Goal: Information Seeking & Learning: Learn about a topic

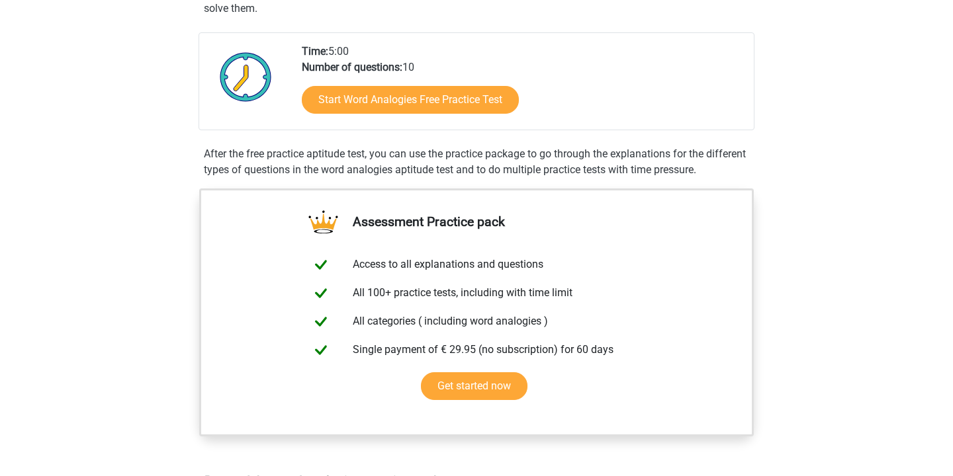
scroll to position [168, 0]
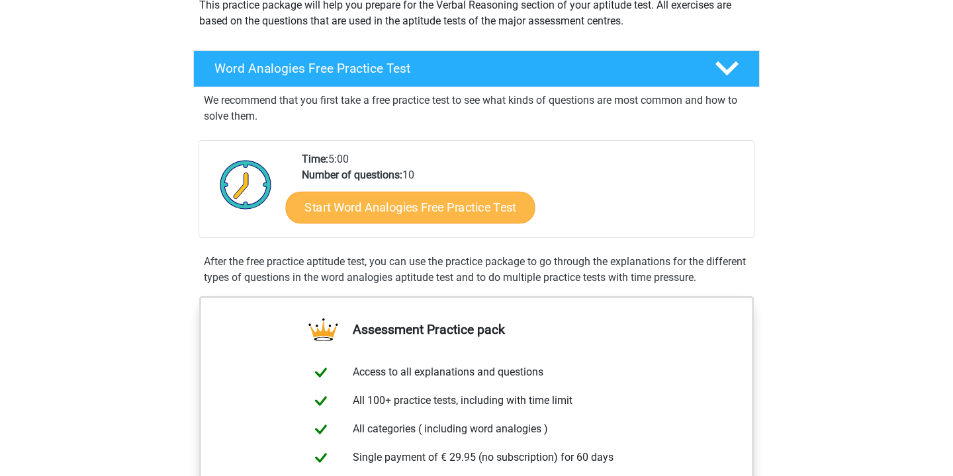
click at [383, 217] on link "Start Word Analogies Free Practice Test" at bounding box center [410, 207] width 249 height 32
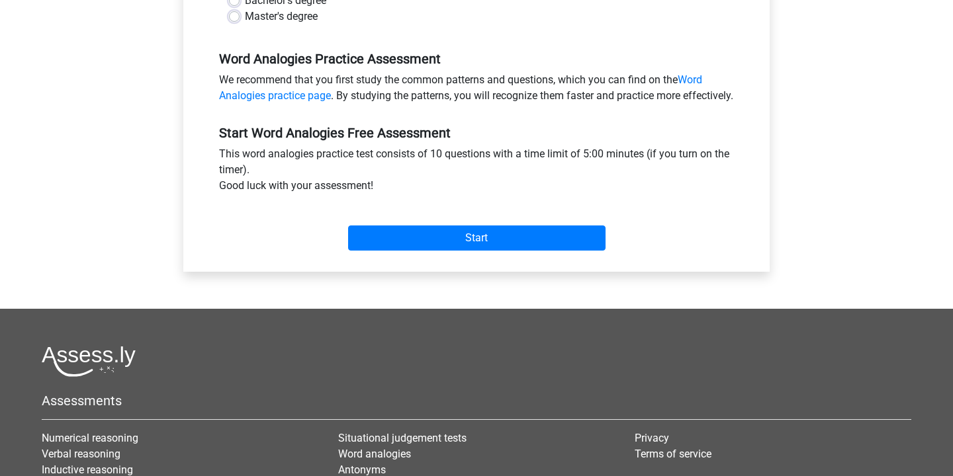
scroll to position [388, 0]
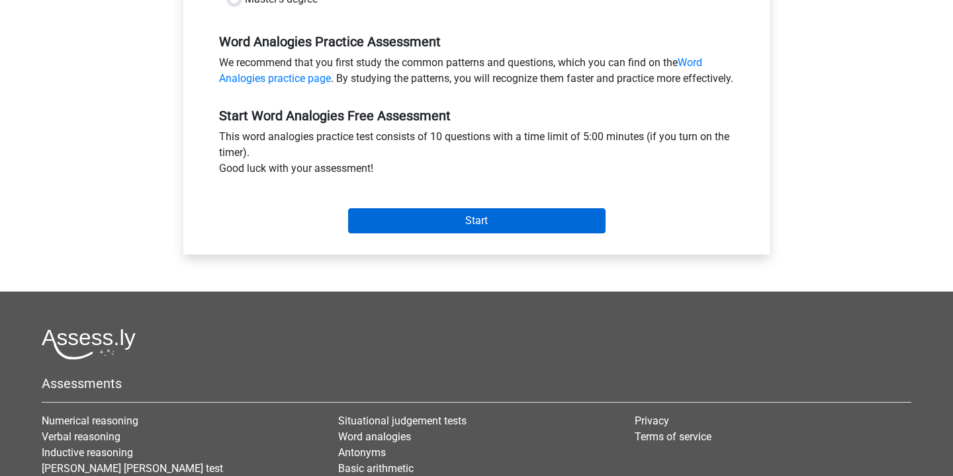
click at [481, 228] on input "Start" at bounding box center [476, 220] width 257 height 25
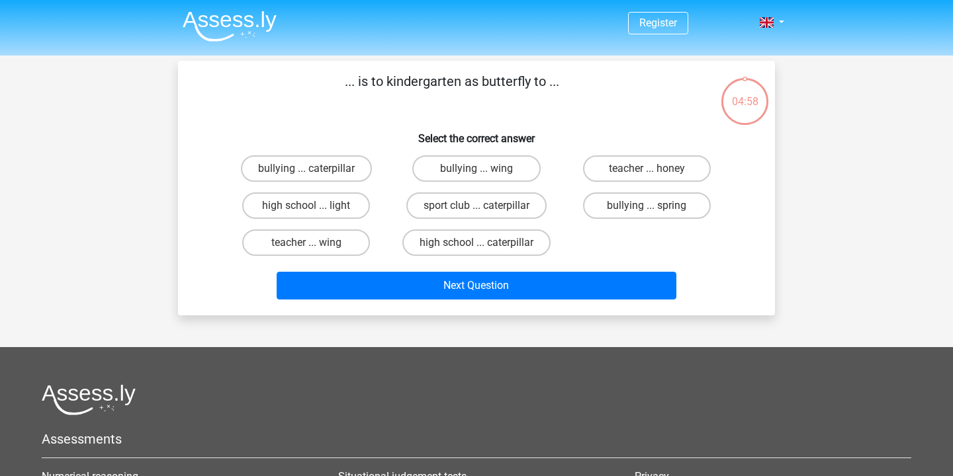
scroll to position [3, 0]
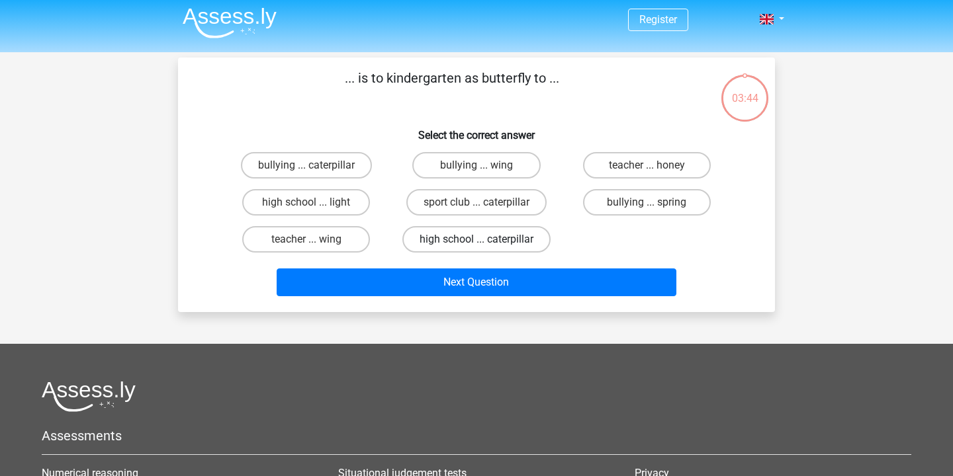
click at [512, 237] on label "high school ... caterpillar" at bounding box center [476, 239] width 148 height 26
click at [485, 240] on input "high school ... caterpillar" at bounding box center [480, 244] width 9 height 9
radio input "true"
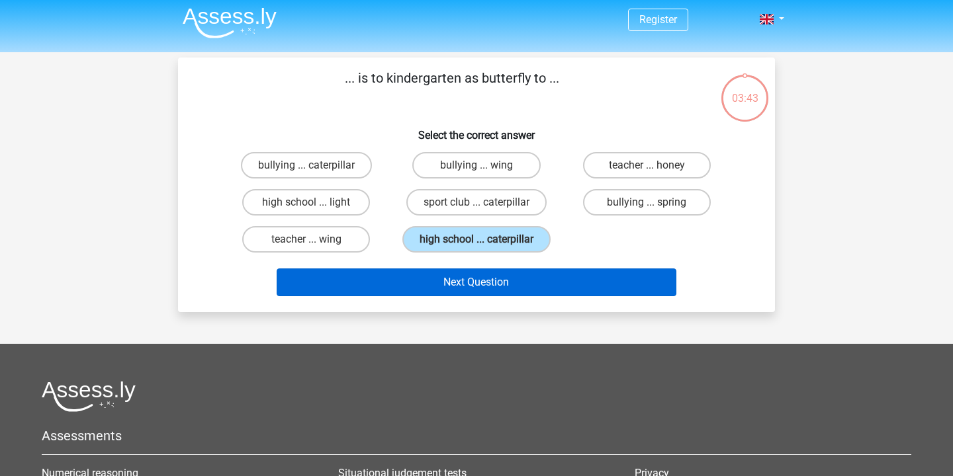
click at [516, 296] on button "Next Question" at bounding box center [477, 283] width 400 height 28
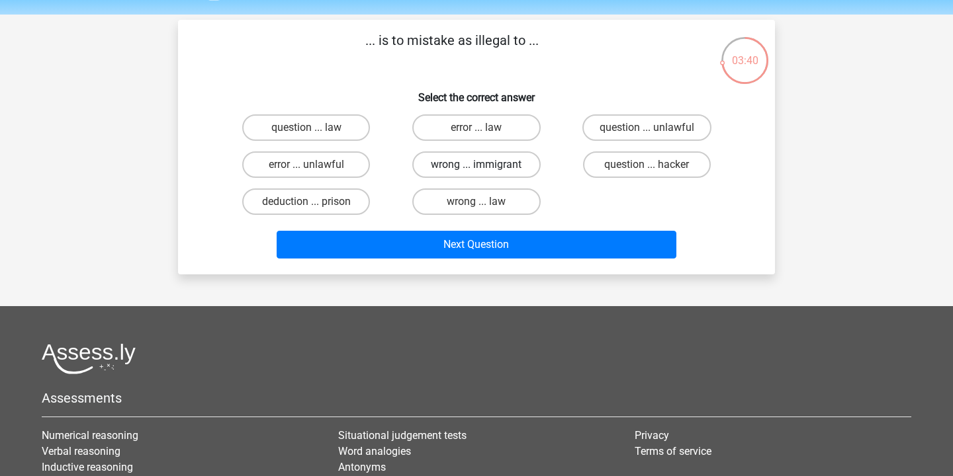
scroll to position [41, 0]
click at [352, 160] on label "error ... unlawful" at bounding box center [306, 165] width 128 height 26
click at [315, 165] on input "error ... unlawful" at bounding box center [310, 169] width 9 height 9
radio input "true"
click at [452, 228] on div "Next Question" at bounding box center [476, 242] width 555 height 44
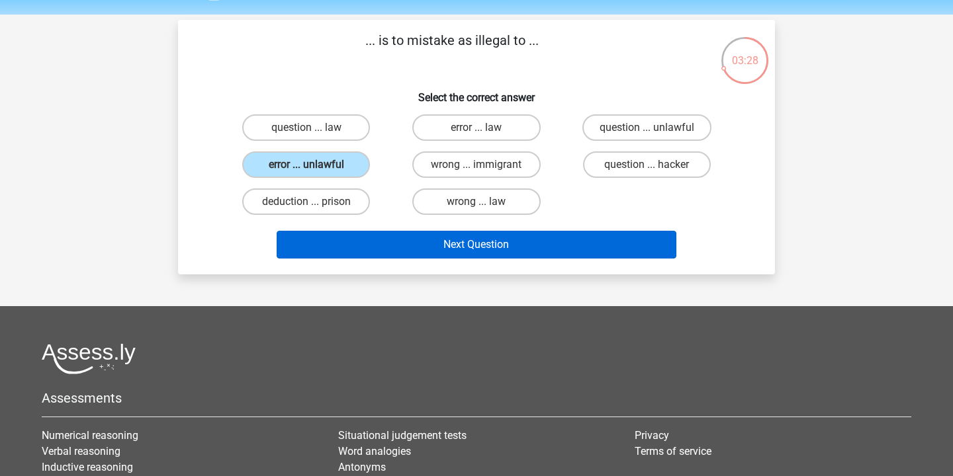
click at [452, 242] on button "Next Question" at bounding box center [477, 245] width 400 height 28
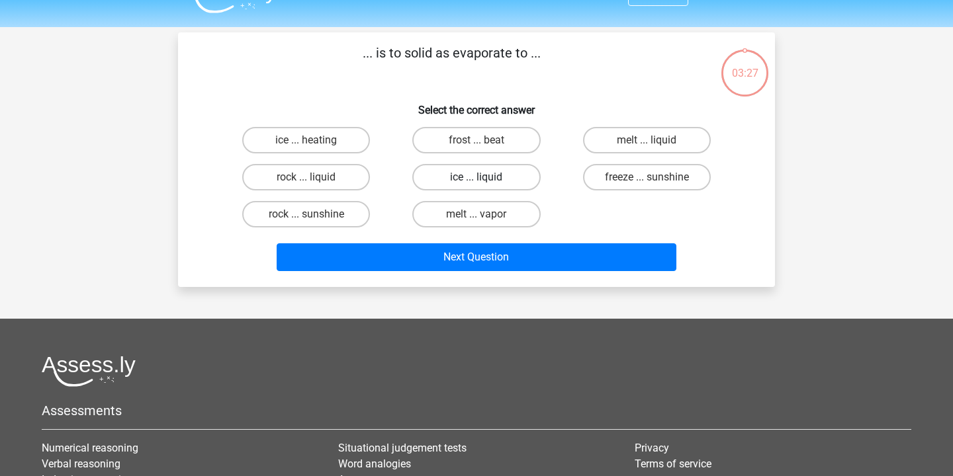
scroll to position [23, 0]
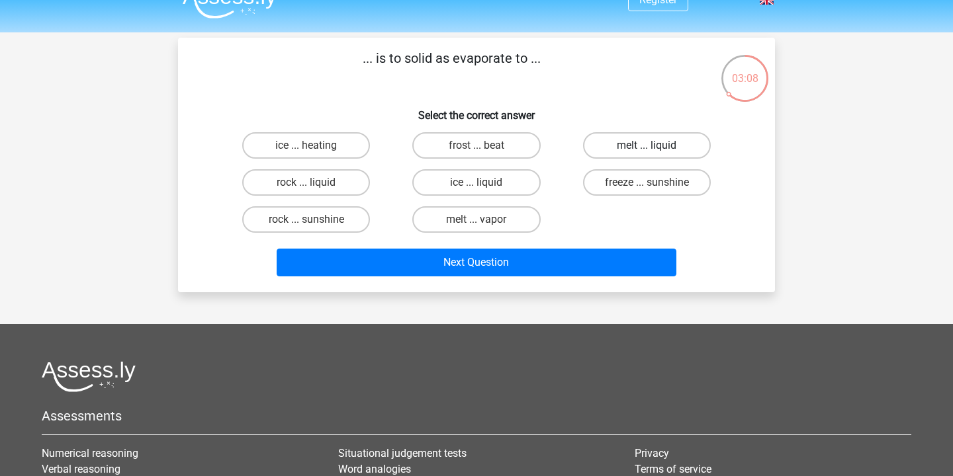
click at [635, 144] on label "melt ... liquid" at bounding box center [647, 145] width 128 height 26
click at [647, 146] on input "melt ... liquid" at bounding box center [651, 150] width 9 height 9
radio input "true"
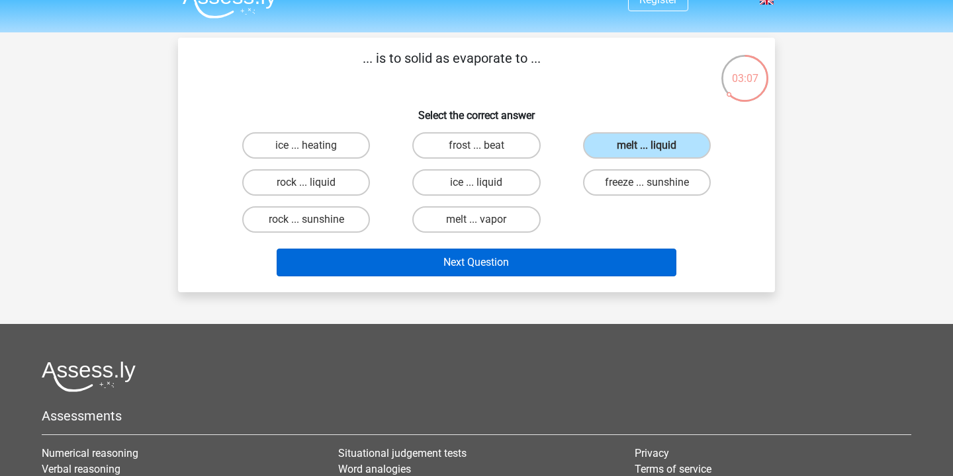
click at [487, 253] on button "Next Question" at bounding box center [477, 263] width 400 height 28
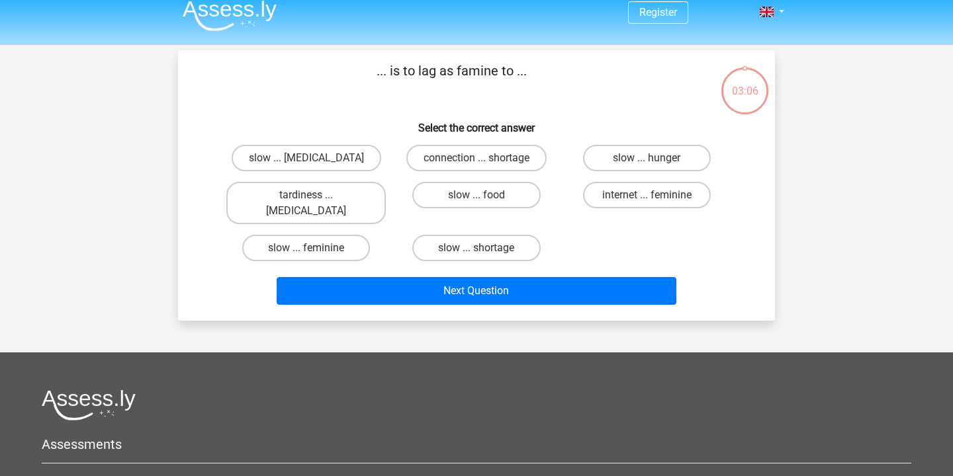
scroll to position [3, 0]
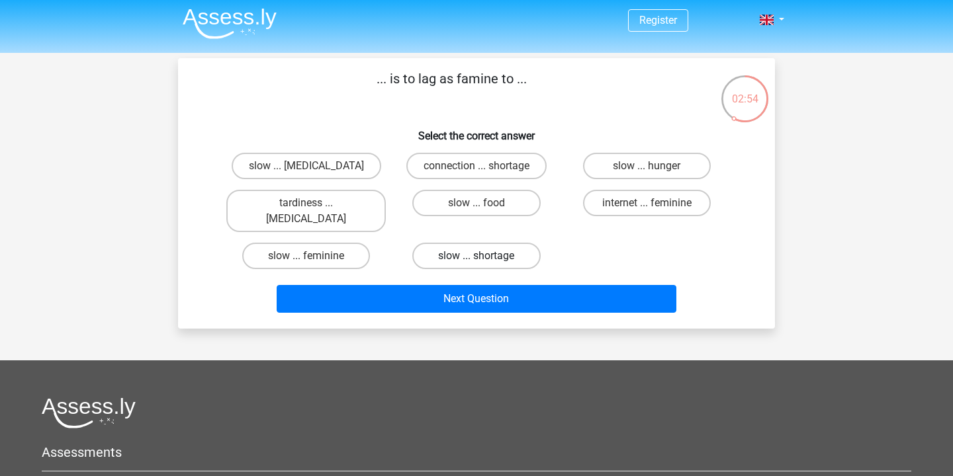
click at [511, 243] on label "slow ... shortage" at bounding box center [476, 256] width 128 height 26
click at [485, 256] on input "slow ... shortage" at bounding box center [480, 260] width 9 height 9
radio input "true"
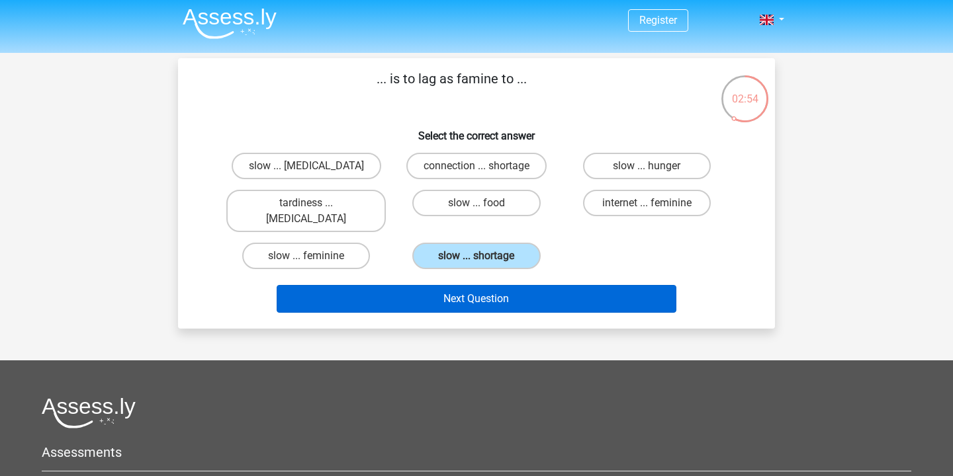
click at [505, 285] on button "Next Question" at bounding box center [477, 299] width 400 height 28
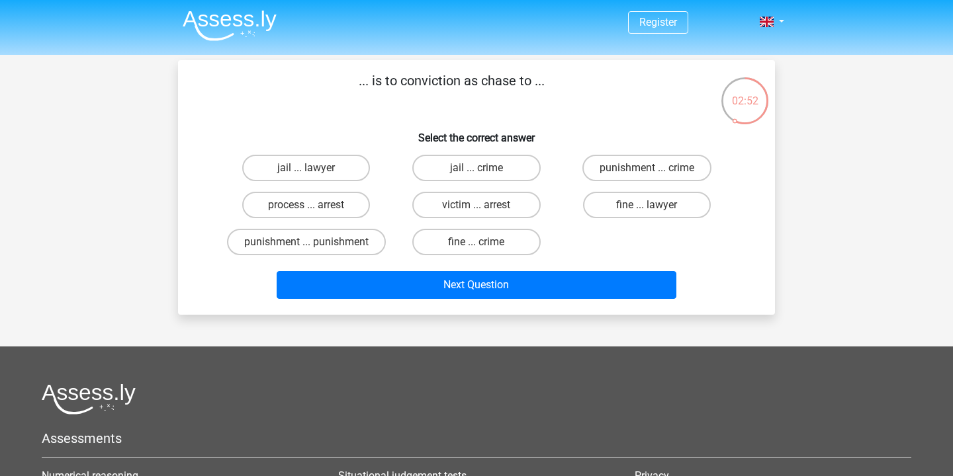
scroll to position [0, 0]
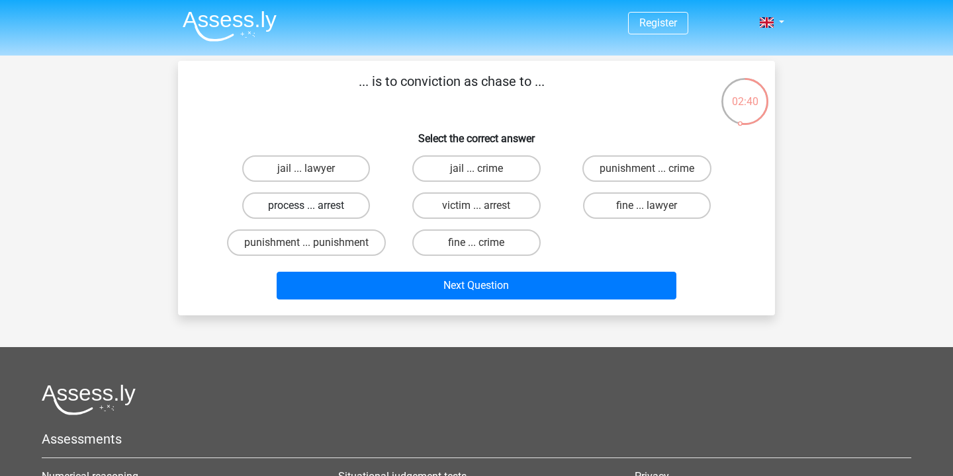
click at [341, 206] on label "process ... arrest" at bounding box center [306, 206] width 128 height 26
click at [315, 206] on input "process ... arrest" at bounding box center [310, 210] width 9 height 9
radio input "true"
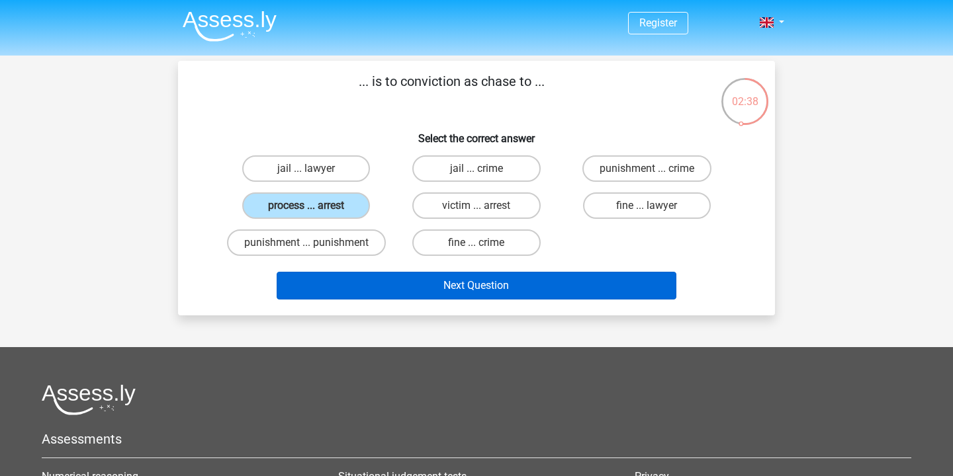
click at [527, 291] on button "Next Question" at bounding box center [477, 286] width 400 height 28
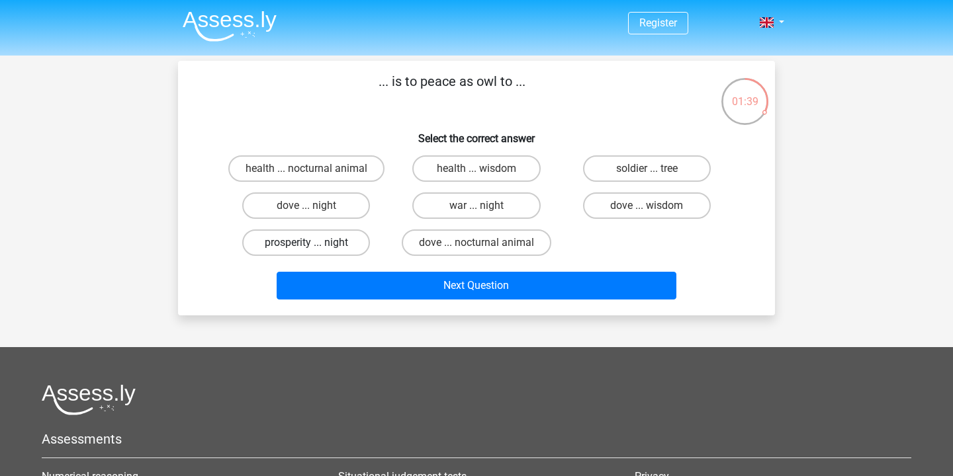
click at [345, 237] on label "prosperity ... night" at bounding box center [306, 243] width 128 height 26
click at [315, 243] on input "prosperity ... night" at bounding box center [310, 247] width 9 height 9
radio input "true"
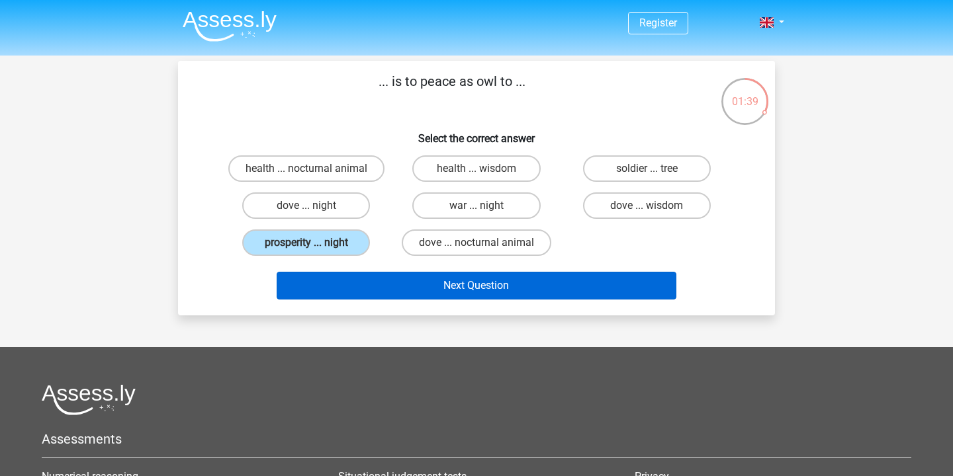
click at [443, 276] on button "Next Question" at bounding box center [477, 286] width 400 height 28
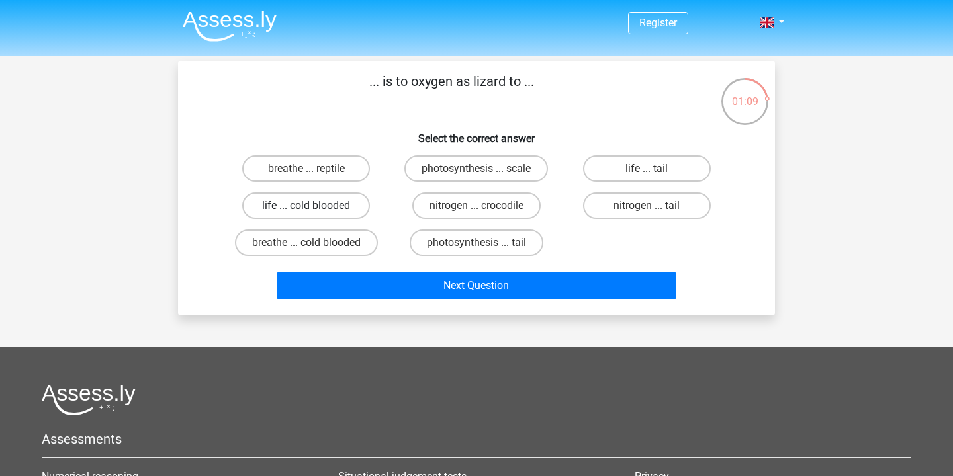
click at [338, 215] on label "life ... cold blooded" at bounding box center [306, 206] width 128 height 26
click at [315, 214] on input "life ... cold blooded" at bounding box center [310, 210] width 9 height 9
radio input "true"
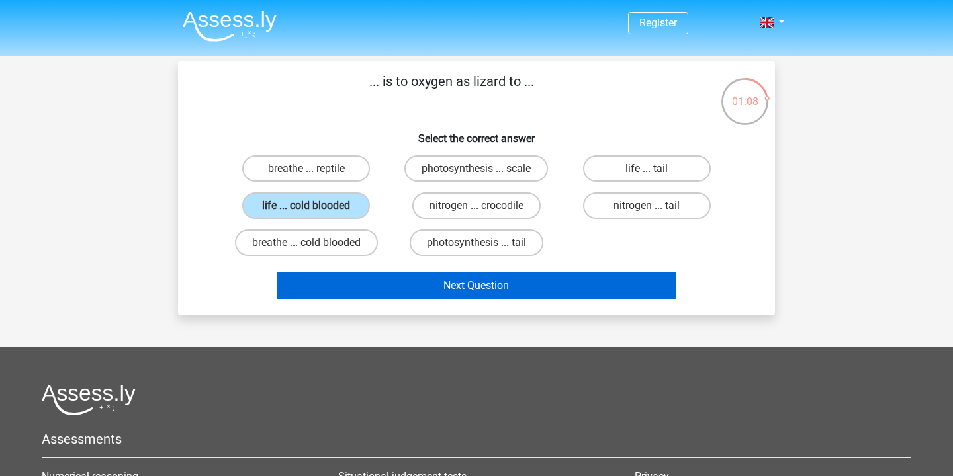
click at [435, 278] on button "Next Question" at bounding box center [477, 286] width 400 height 28
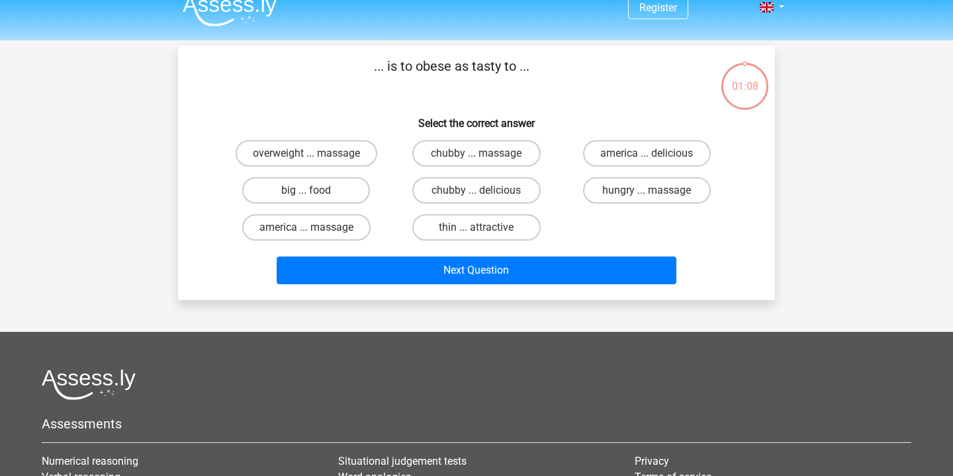
scroll to position [7, 0]
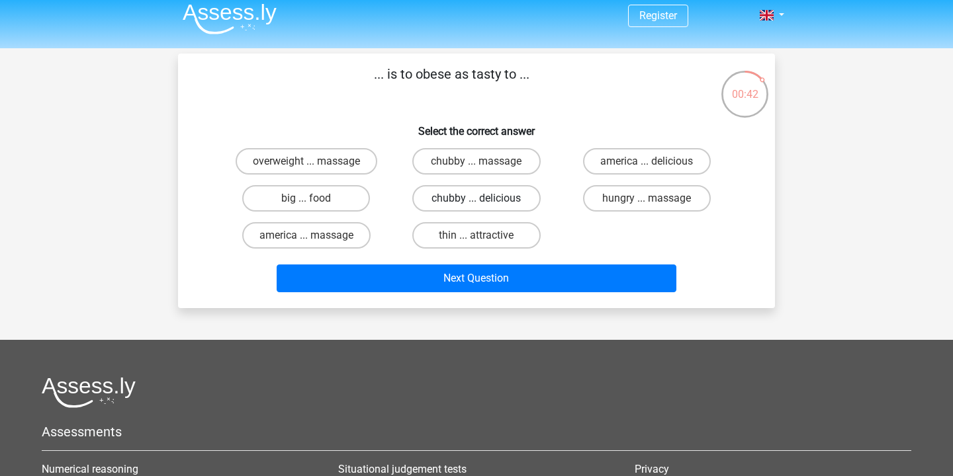
click at [486, 203] on label "chubby ... delicious" at bounding box center [476, 198] width 128 height 26
click at [485, 203] on input "chubby ... delicious" at bounding box center [480, 203] width 9 height 9
radio input "true"
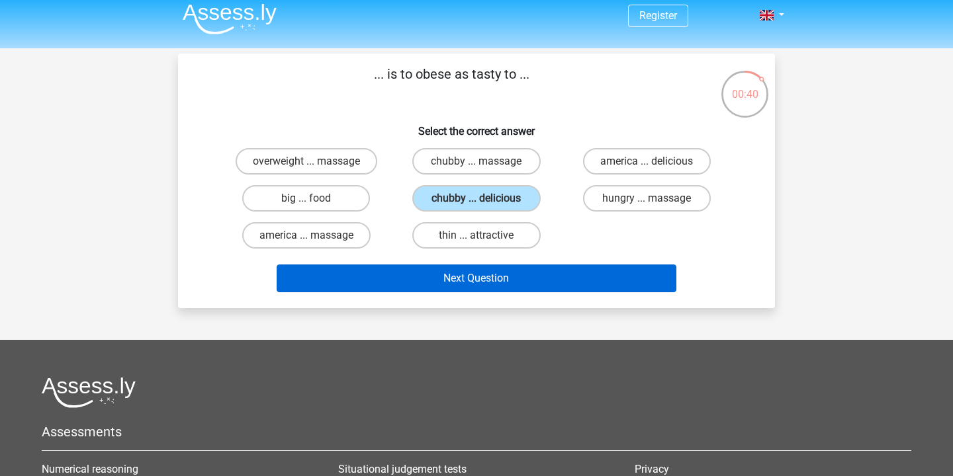
click at [485, 271] on button "Next Question" at bounding box center [477, 279] width 400 height 28
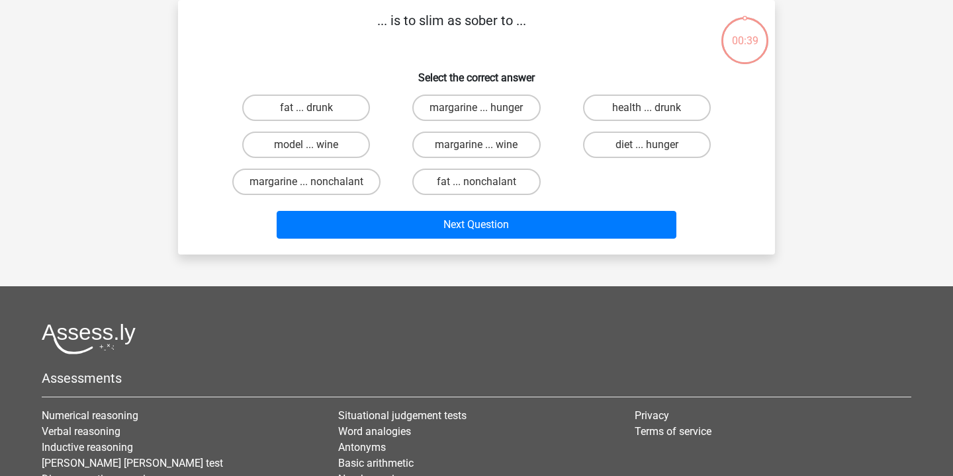
scroll to position [0, 0]
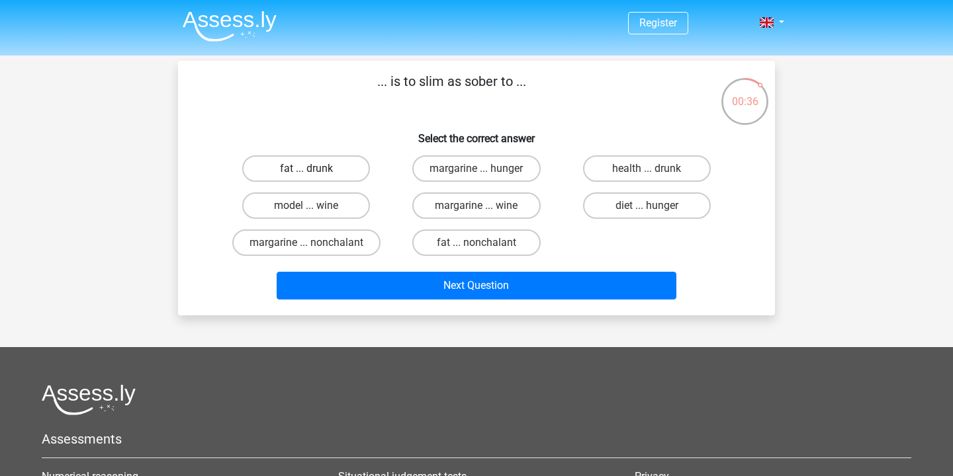
click at [345, 164] on label "fat ... drunk" at bounding box center [306, 169] width 128 height 26
click at [315, 169] on input "fat ... drunk" at bounding box center [310, 173] width 9 height 9
radio input "true"
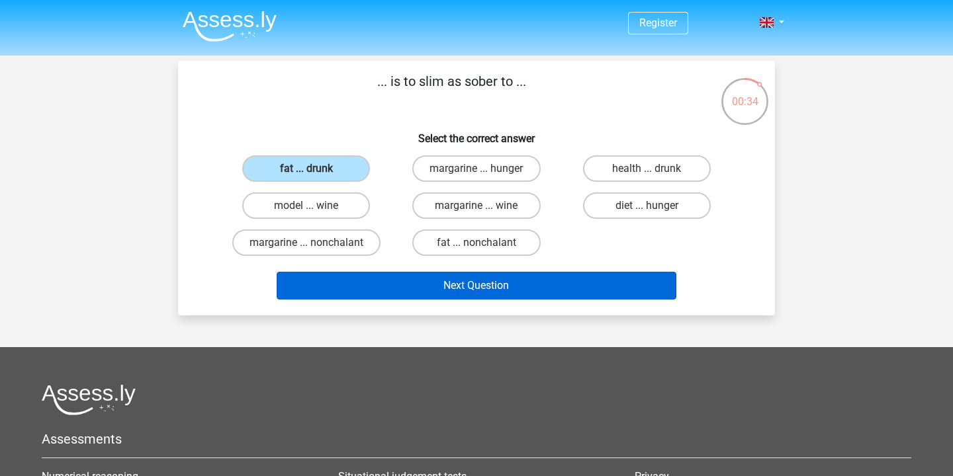
click at [469, 291] on button "Next Question" at bounding box center [477, 286] width 400 height 28
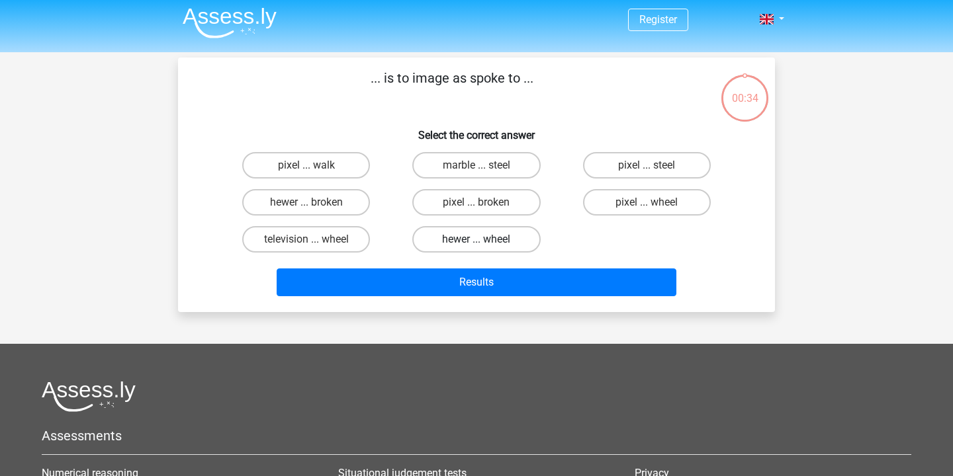
scroll to position [3, 0]
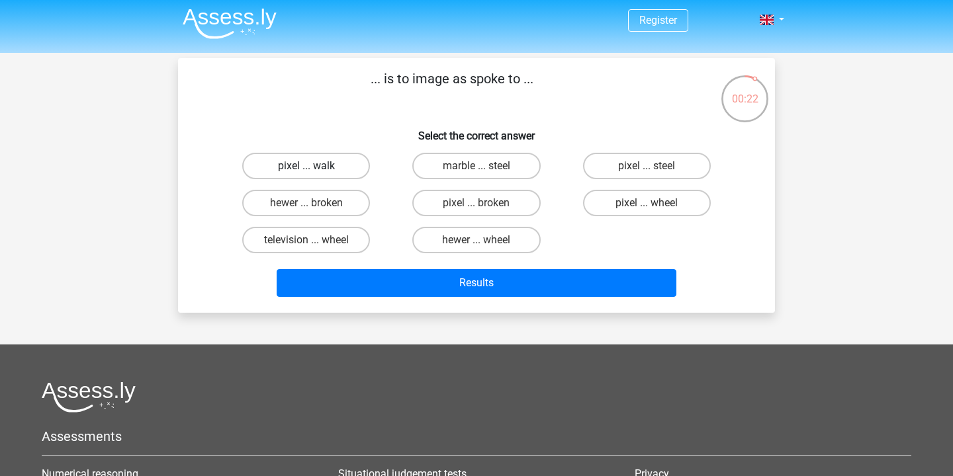
click at [347, 161] on label "pixel ... walk" at bounding box center [306, 166] width 128 height 26
click at [315, 166] on input "pixel ... walk" at bounding box center [310, 170] width 9 height 9
radio input "true"
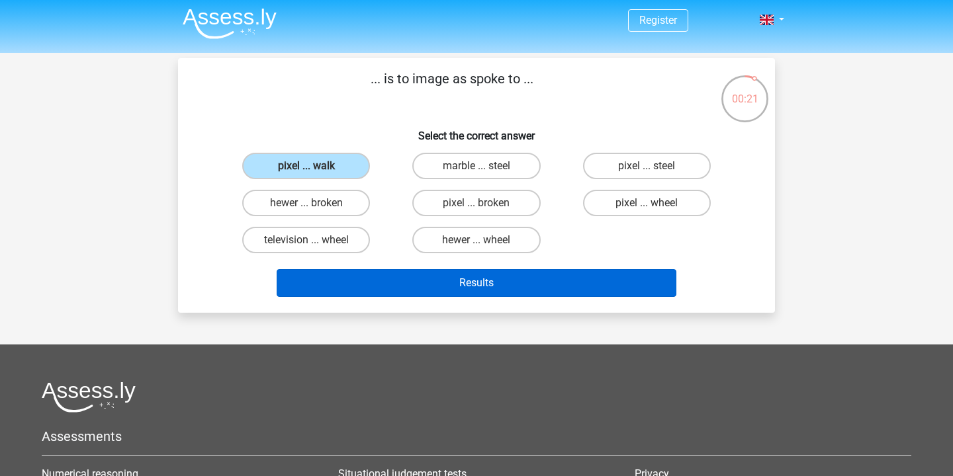
click at [471, 273] on button "Results" at bounding box center [477, 283] width 400 height 28
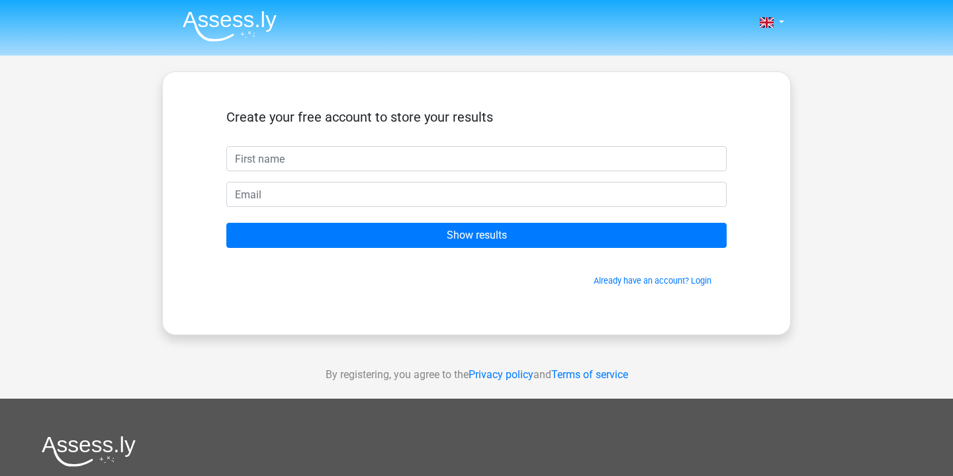
click at [586, 165] on input "text" at bounding box center [476, 158] width 500 height 25
click at [476, 236] on input "Show results" at bounding box center [476, 235] width 500 height 25
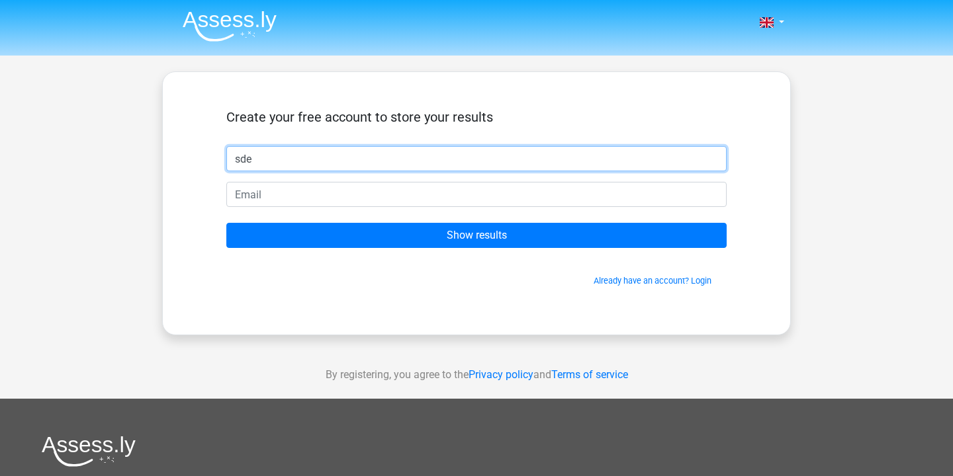
click at [396, 161] on input "sde" at bounding box center [476, 158] width 500 height 25
type input "sebastian"
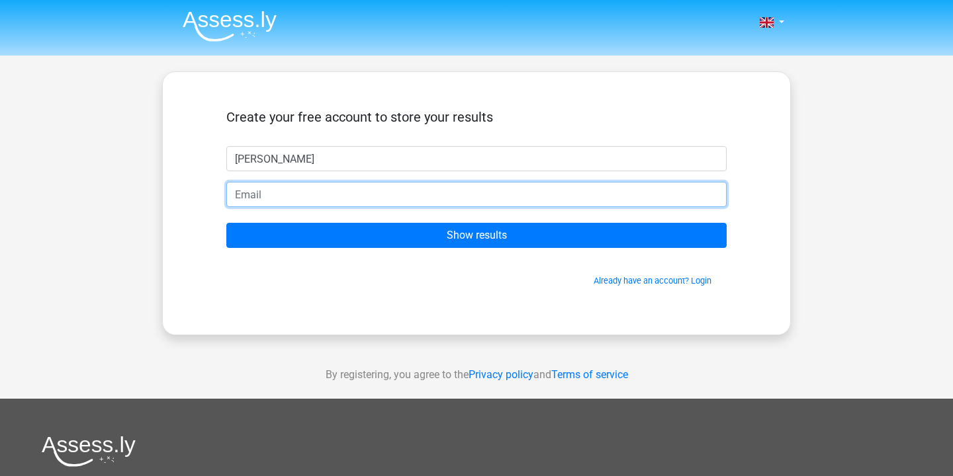
click at [351, 193] on input "email" at bounding box center [476, 194] width 500 height 25
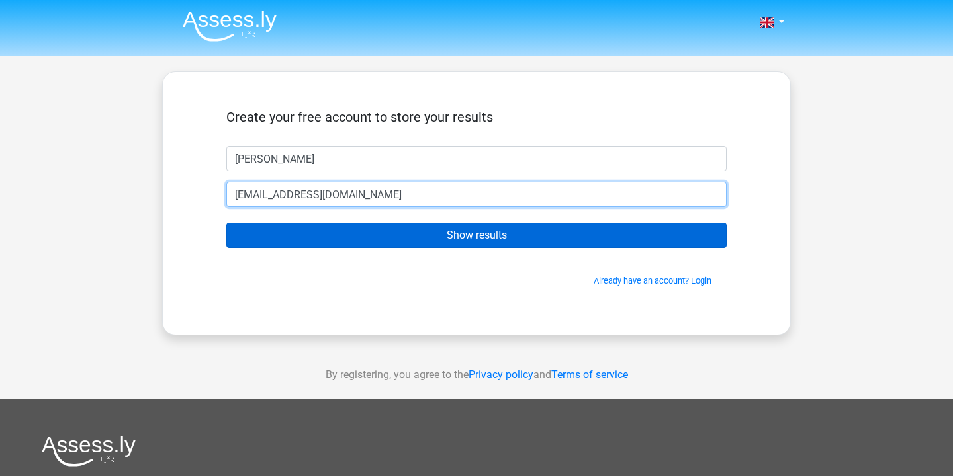
type input "[EMAIL_ADDRESS][DOMAIN_NAME]"
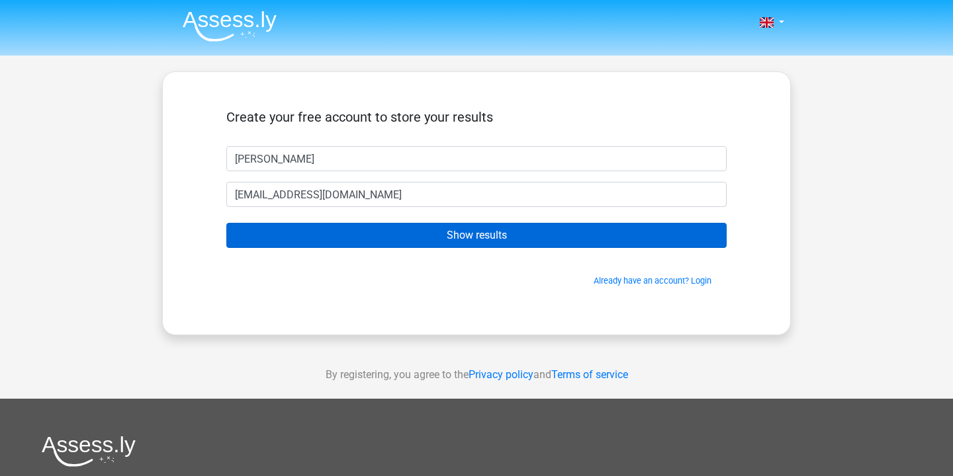
click at [395, 242] on input "Show results" at bounding box center [476, 235] width 500 height 25
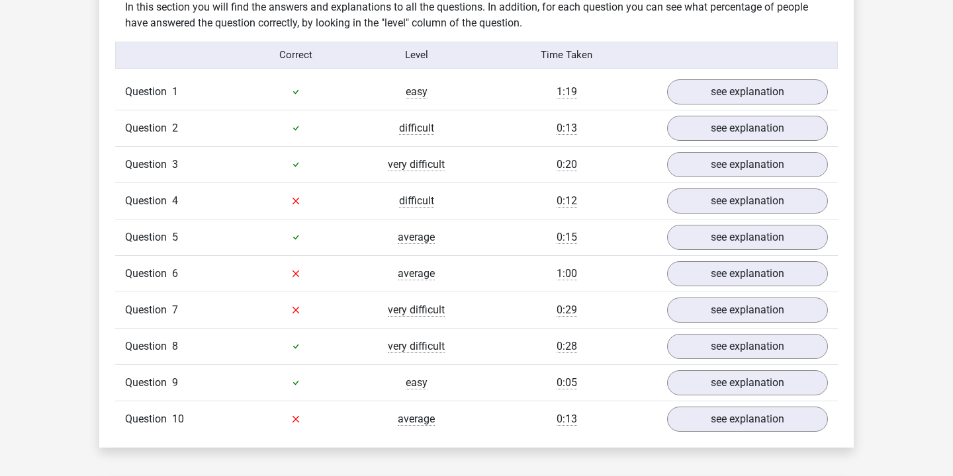
scroll to position [1040, 0]
click at [737, 213] on link "see explanation" at bounding box center [747, 201] width 185 height 29
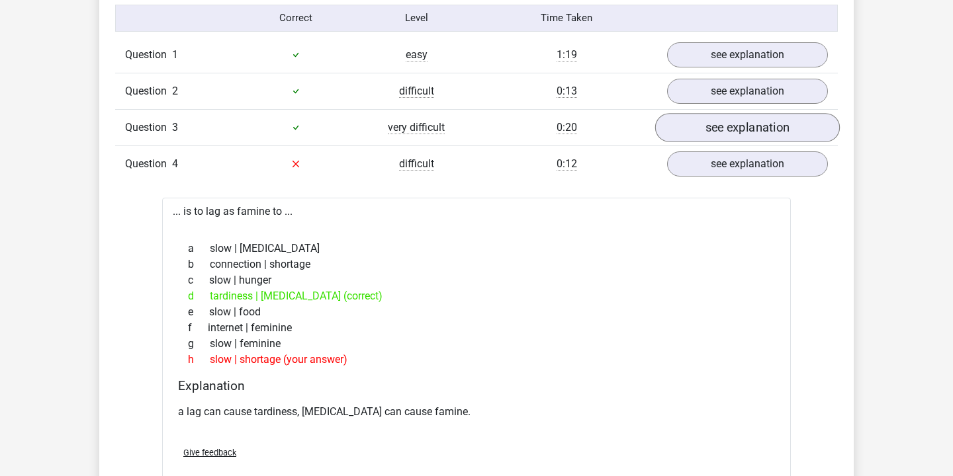
scroll to position [1077, 0]
click at [725, 124] on link "see explanation" at bounding box center [747, 127] width 185 height 29
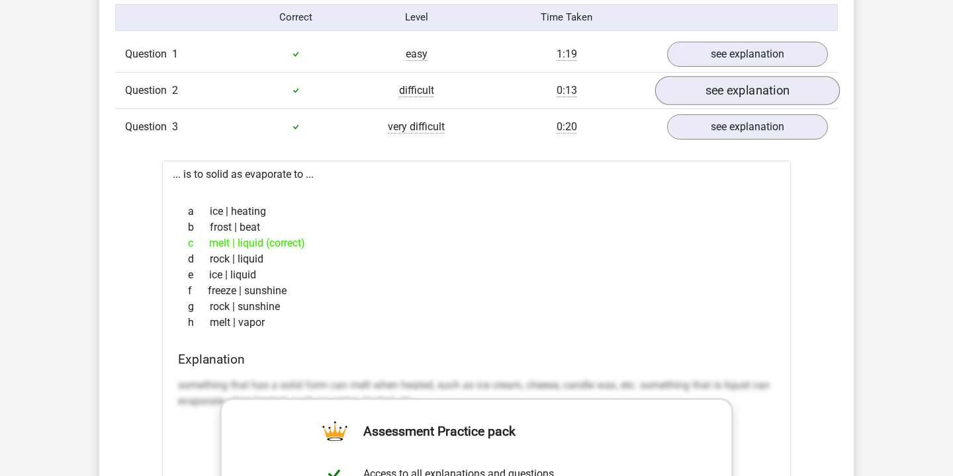
click at [743, 83] on link "see explanation" at bounding box center [747, 90] width 185 height 29
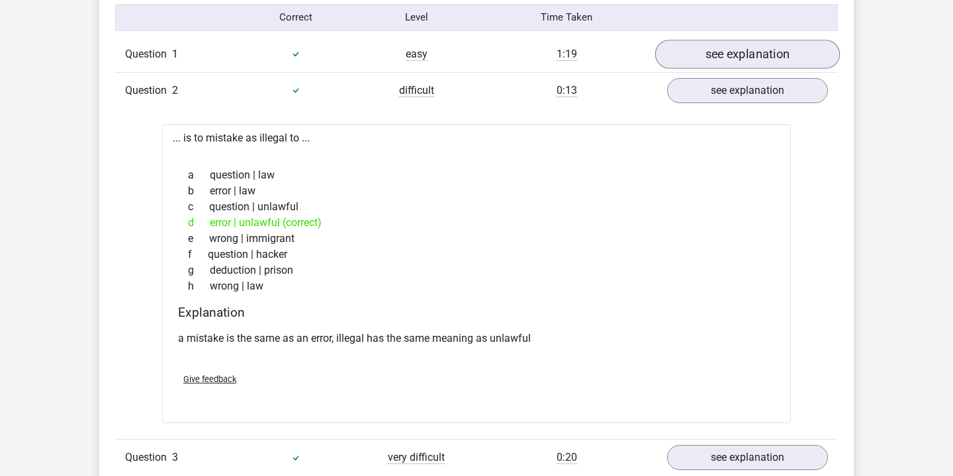
click at [751, 59] on link "see explanation" at bounding box center [747, 54] width 185 height 29
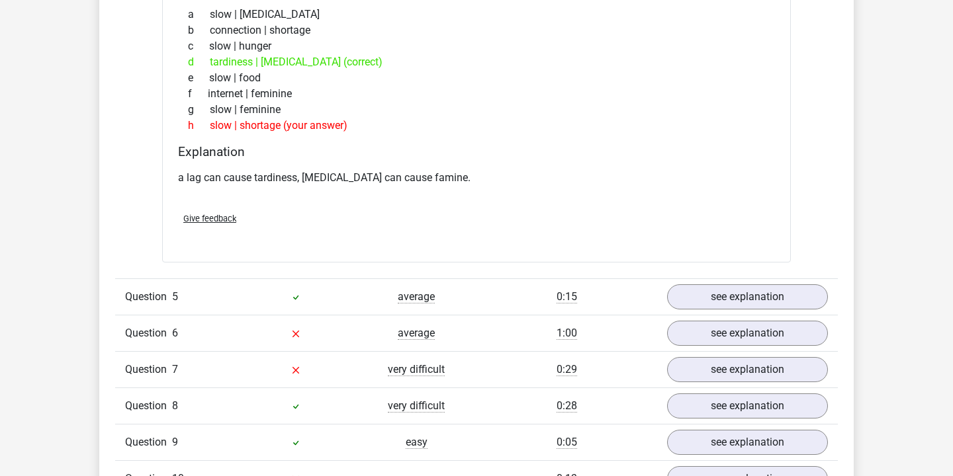
scroll to position [2672, 0]
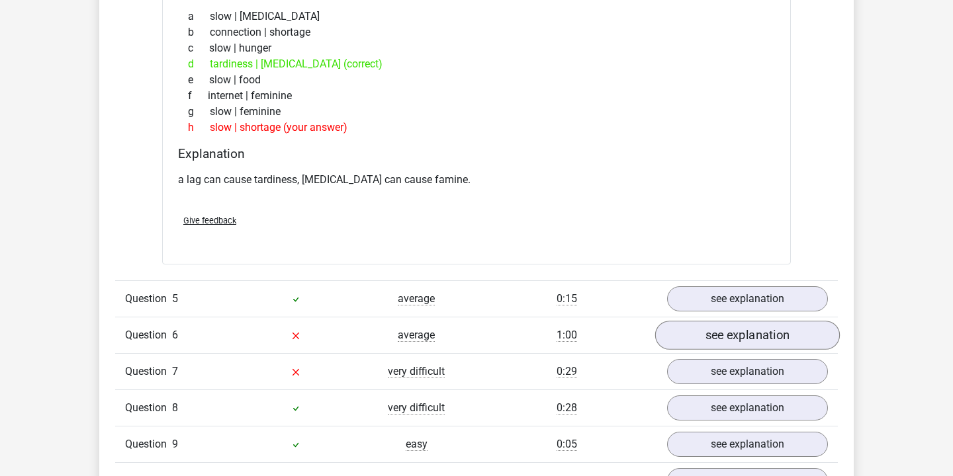
click at [709, 339] on link "see explanation" at bounding box center [747, 336] width 185 height 29
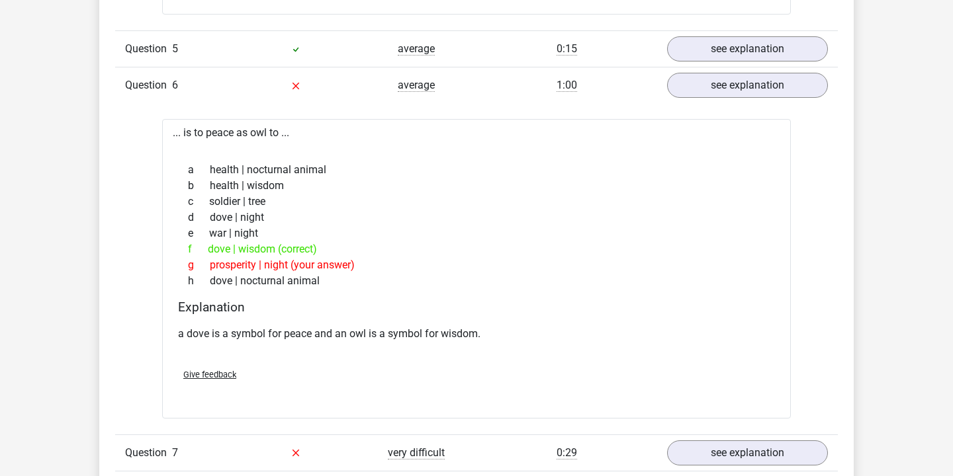
scroll to position [2921, 0]
click at [765, 81] on link "see explanation" at bounding box center [747, 87] width 185 height 29
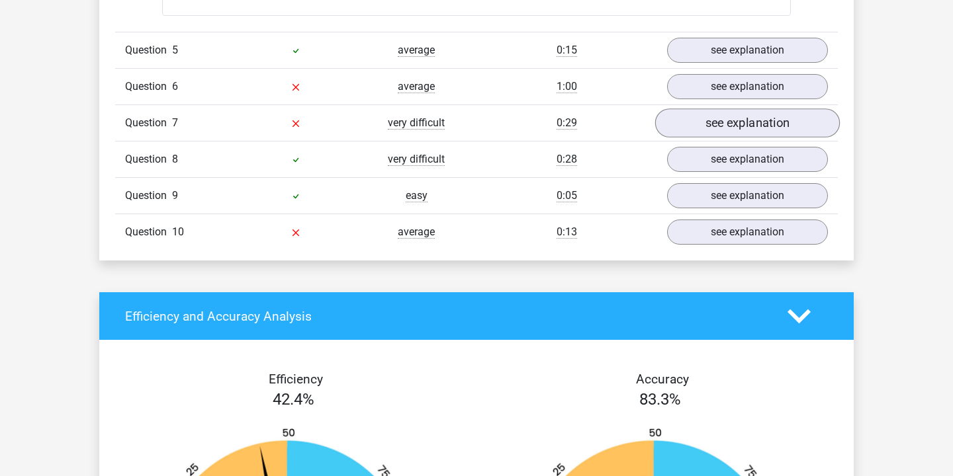
click at [753, 120] on link "see explanation" at bounding box center [747, 123] width 185 height 29
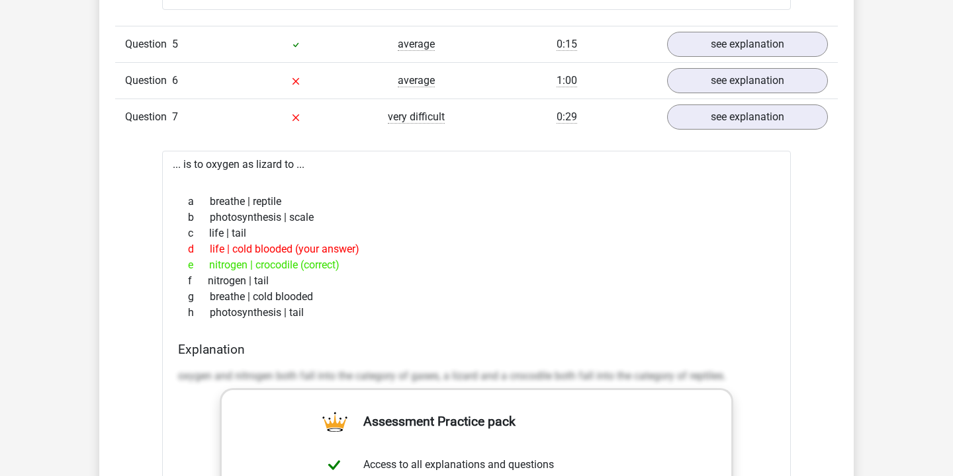
scroll to position [2925, 0]
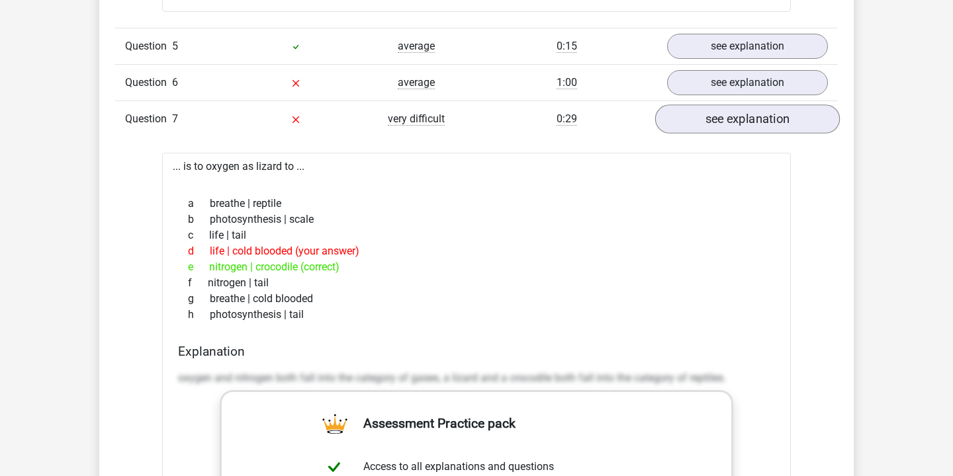
click at [741, 111] on link "see explanation" at bounding box center [747, 119] width 185 height 29
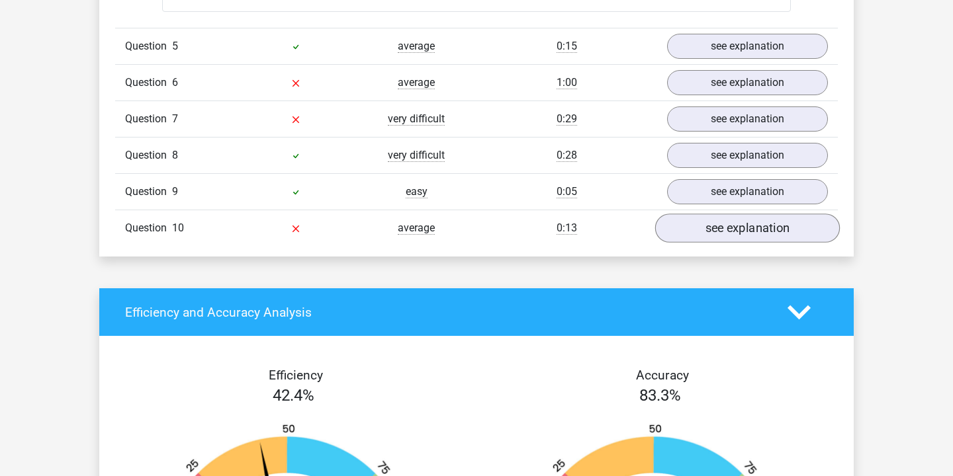
click at [740, 224] on link "see explanation" at bounding box center [747, 228] width 185 height 29
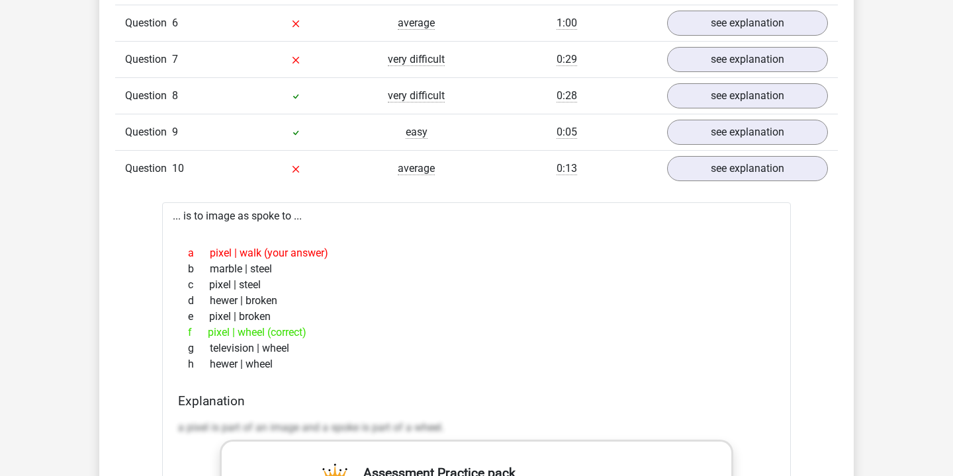
scroll to position [2982, 0]
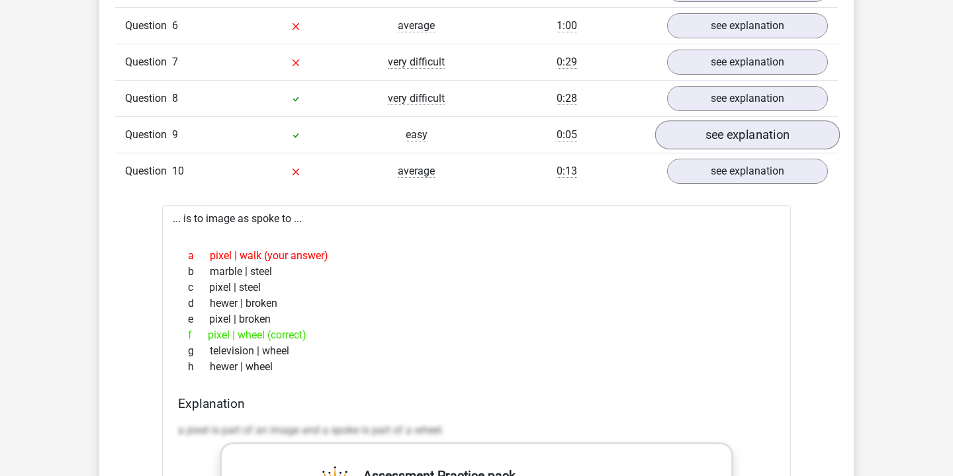
click at [760, 135] on link "see explanation" at bounding box center [747, 135] width 185 height 29
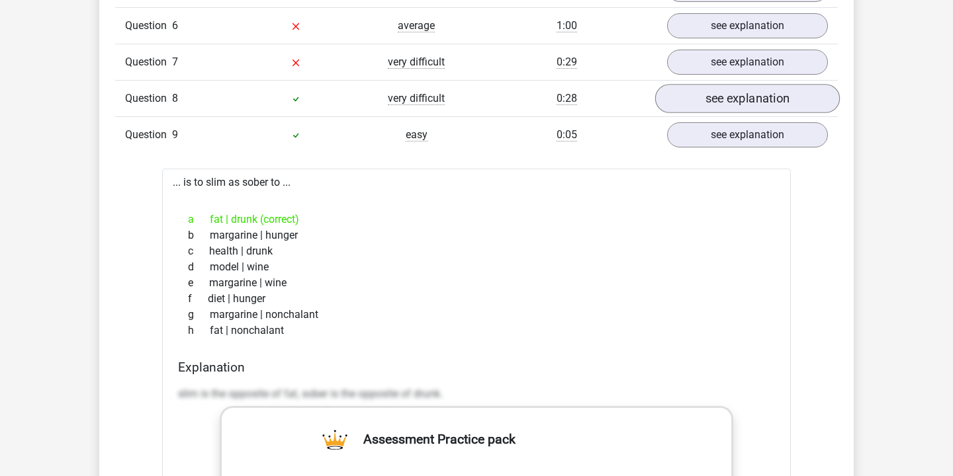
click at [752, 94] on link "see explanation" at bounding box center [747, 99] width 185 height 29
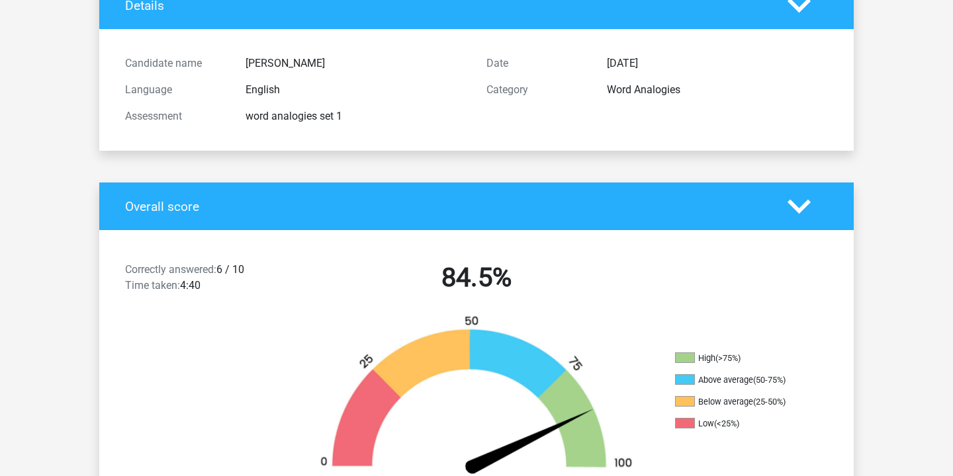
scroll to position [1, 0]
